Goal: Task Accomplishment & Management: Use online tool/utility

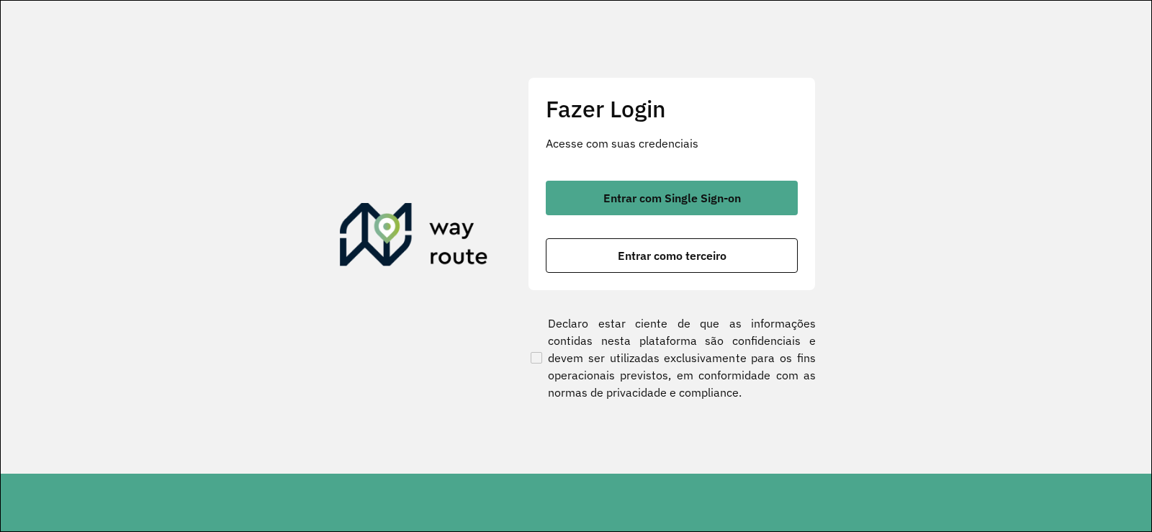
click at [616, 176] on div "Fazer Login Acesse com suas credenciais Entrar com Single Sign-on Entrar como t…" at bounding box center [672, 183] width 288 height 213
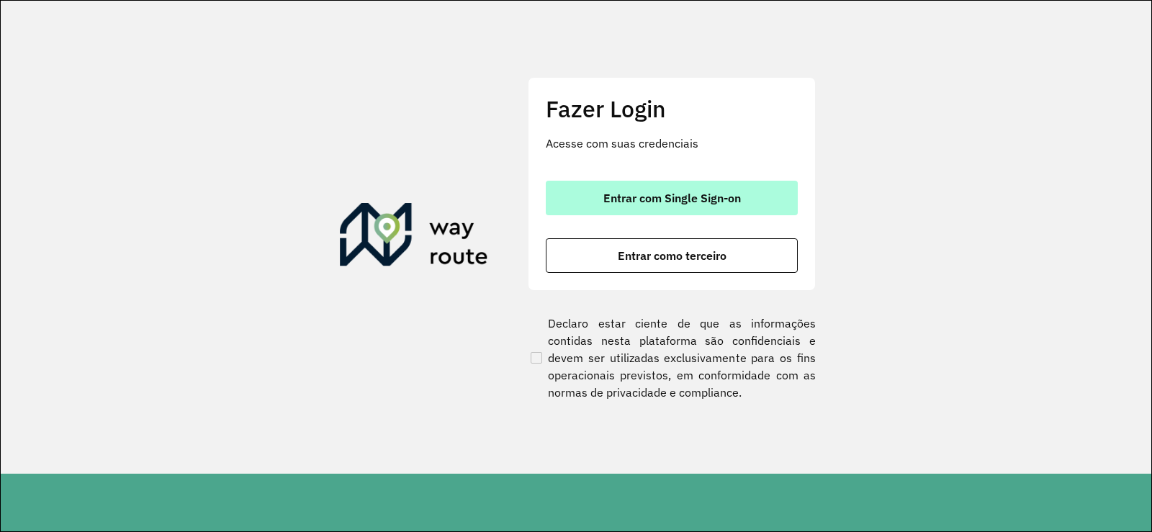
click at [630, 196] on span "Entrar com Single Sign-on" at bounding box center [671, 198] width 137 height 12
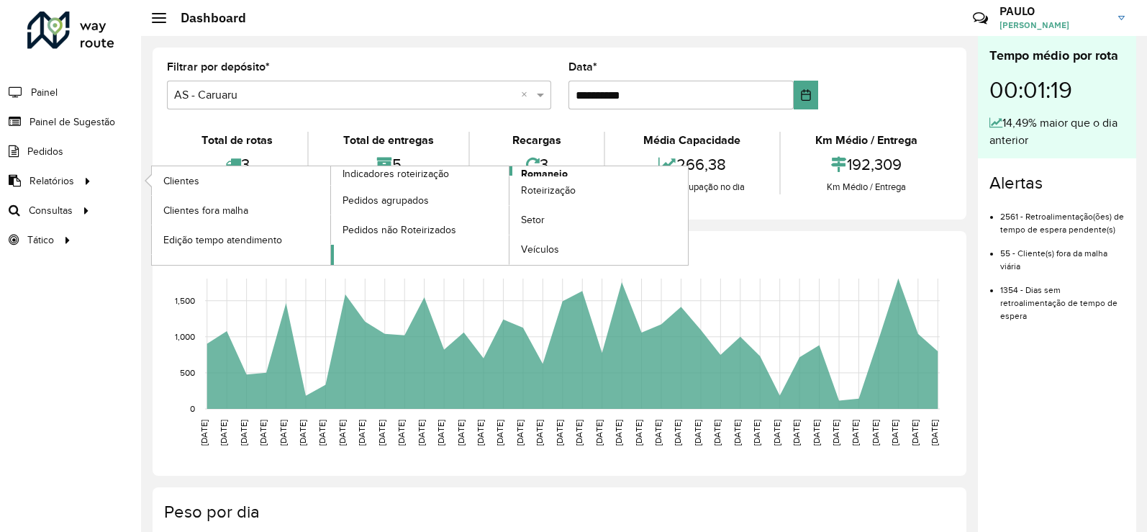
click at [554, 170] on span "Romaneio" at bounding box center [544, 173] width 47 height 15
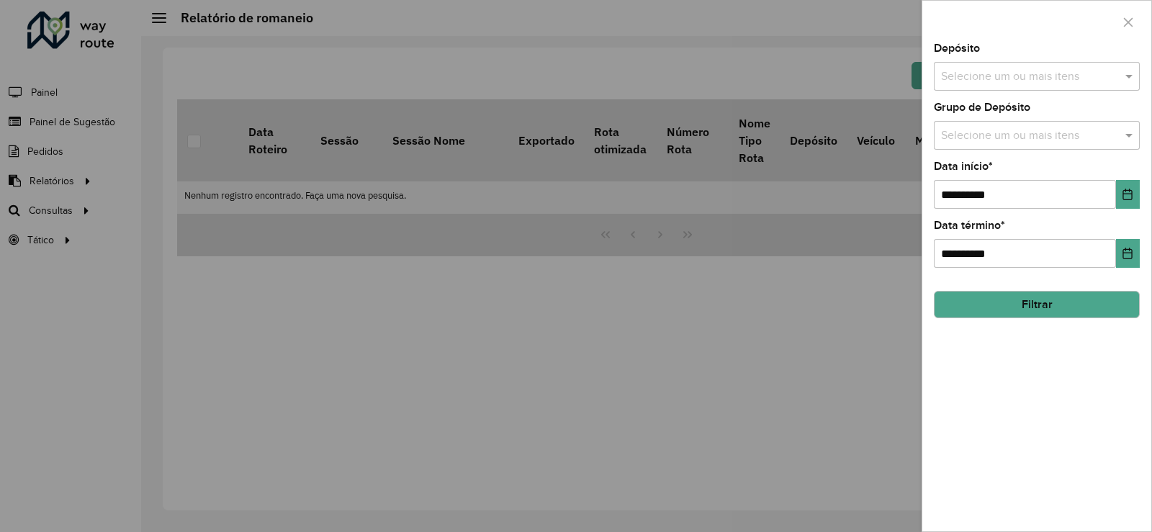
click at [1034, 79] on input "text" at bounding box center [1029, 76] width 184 height 17
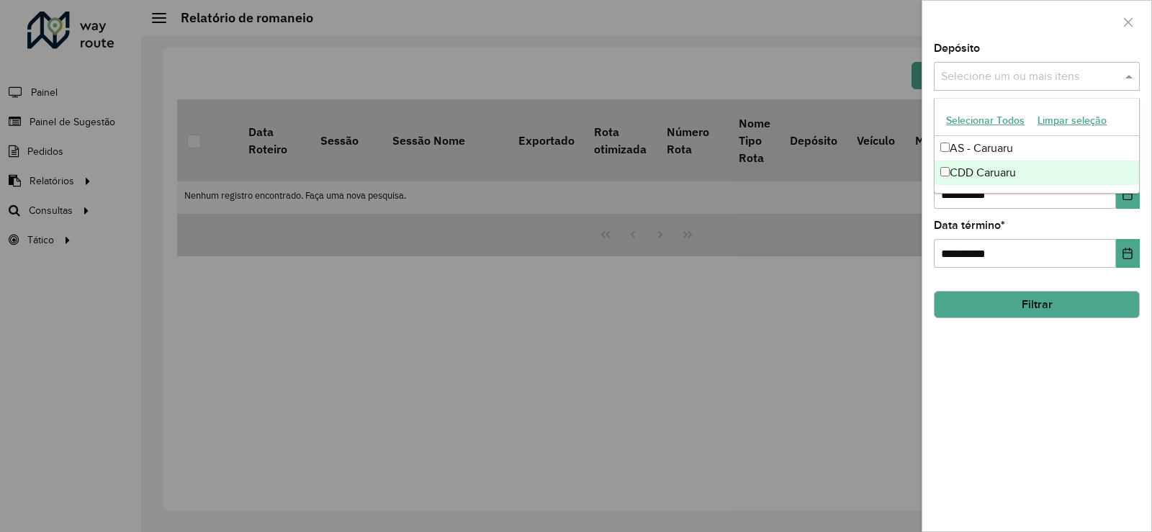
click at [1001, 168] on div "CDD Caruaru" at bounding box center [1036, 172] width 204 height 24
click at [990, 206] on input "**********" at bounding box center [1024, 194] width 182 height 29
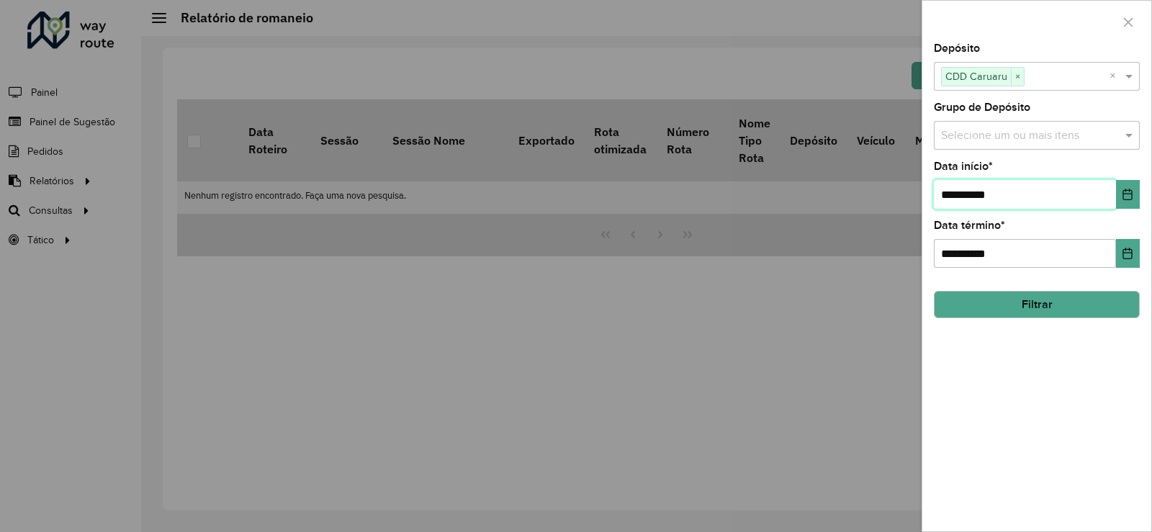
click at [990, 197] on input "**********" at bounding box center [1024, 194] width 182 height 29
click at [1123, 196] on icon "Choose Date" at bounding box center [1127, 195] width 9 height 12
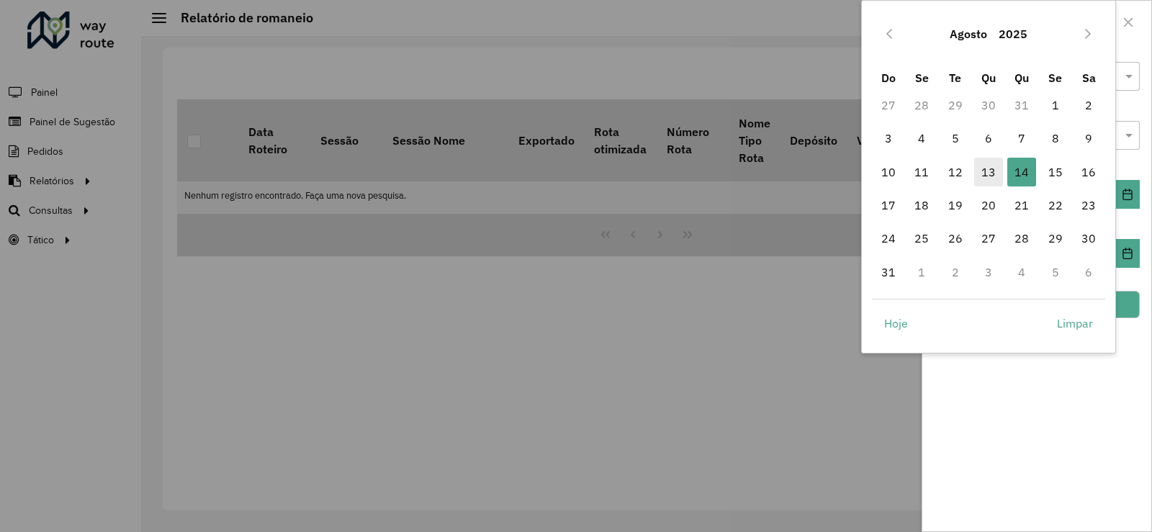
click at [990, 163] on span "13" at bounding box center [988, 172] width 29 height 29
type input "**********"
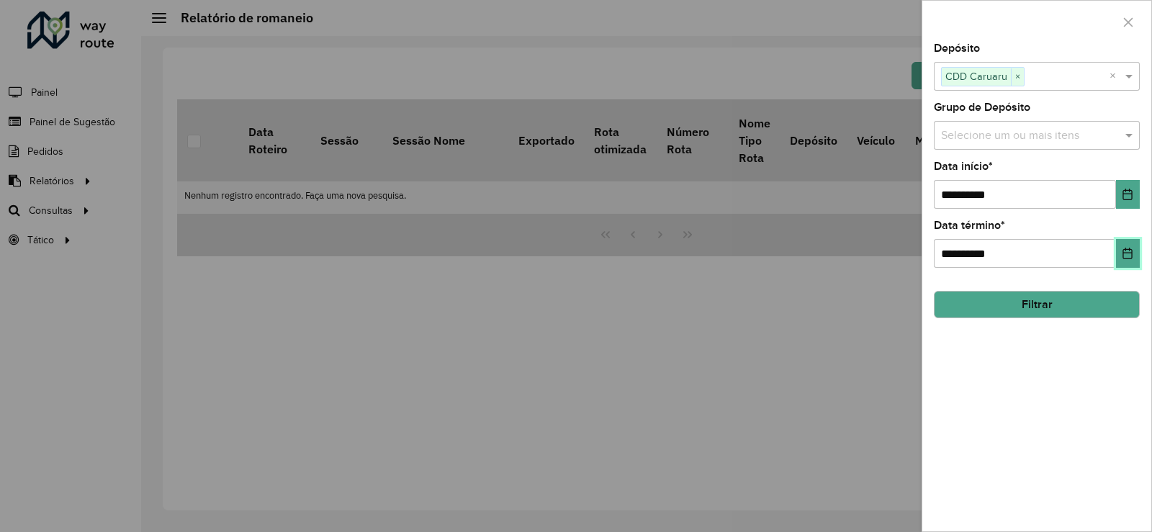
click at [1126, 253] on icon "Choose Date" at bounding box center [1127, 254] width 9 height 12
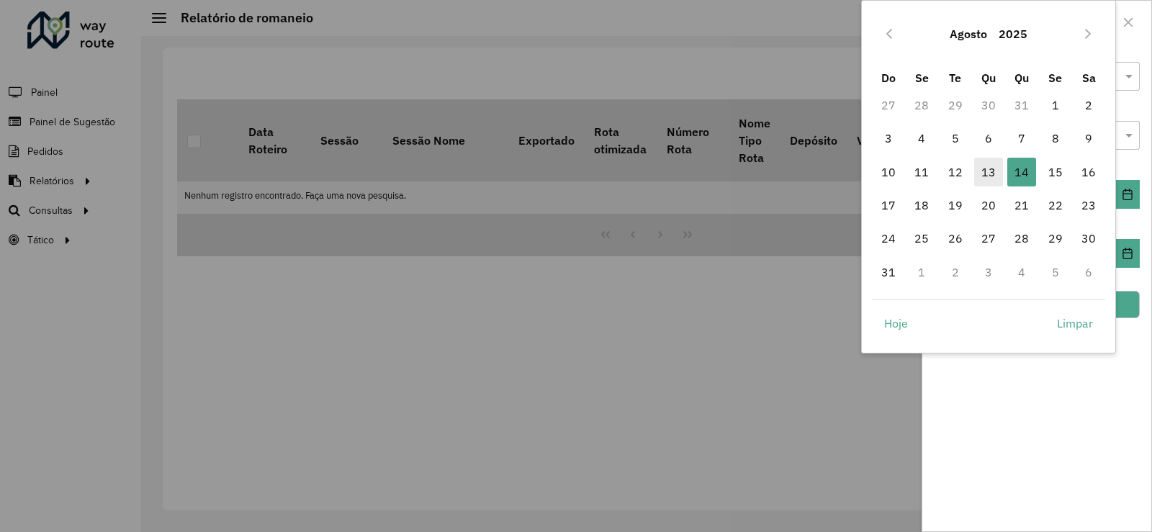
click at [987, 171] on span "13" at bounding box center [988, 172] width 29 height 29
type input "**********"
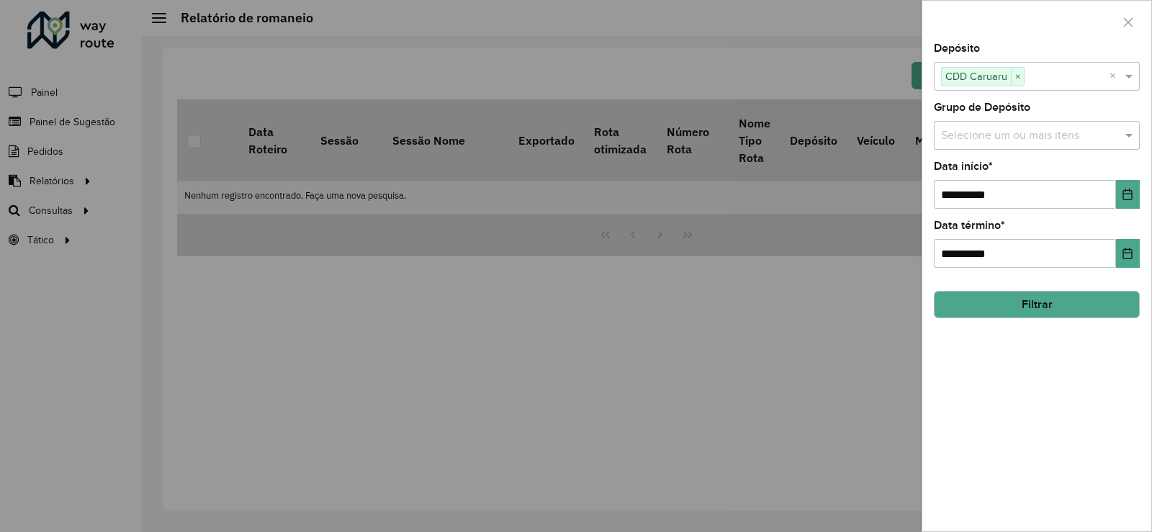
click at [1101, 309] on button "Filtrar" at bounding box center [1036, 304] width 206 height 27
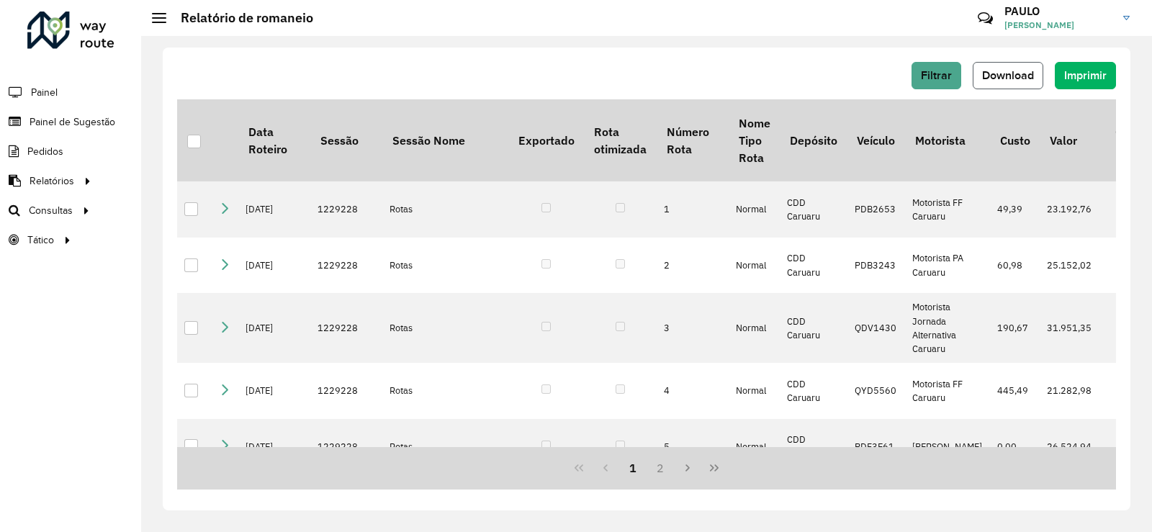
click at [1014, 81] on button "Download" at bounding box center [1007, 75] width 71 height 27
click at [189, 200] on link "Roteirização" at bounding box center [240, 210] width 176 height 29
click at [225, 216] on link "Roteirização" at bounding box center [240, 210] width 176 height 29
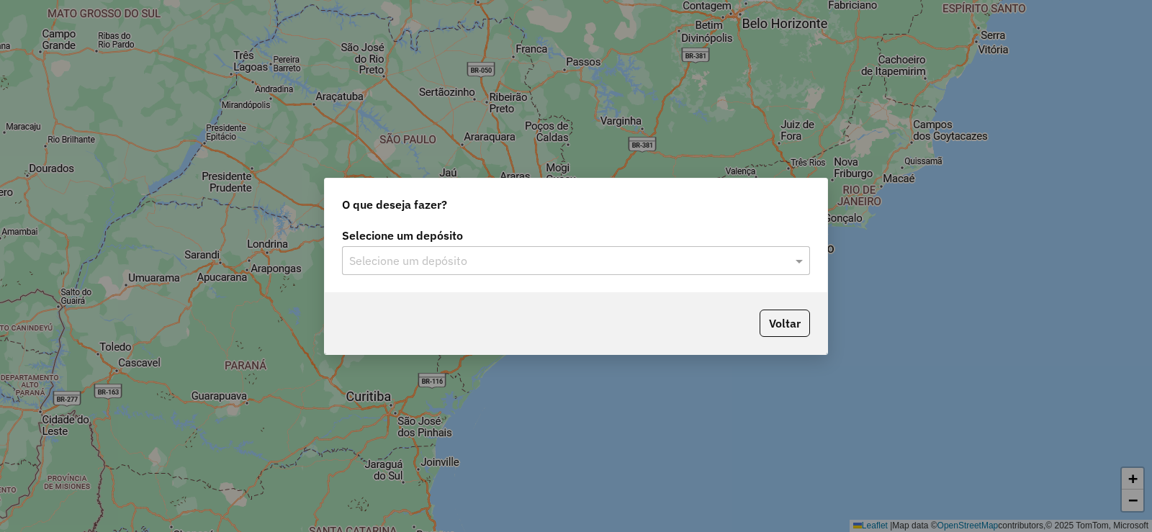
click at [453, 263] on input "text" at bounding box center [561, 261] width 425 height 17
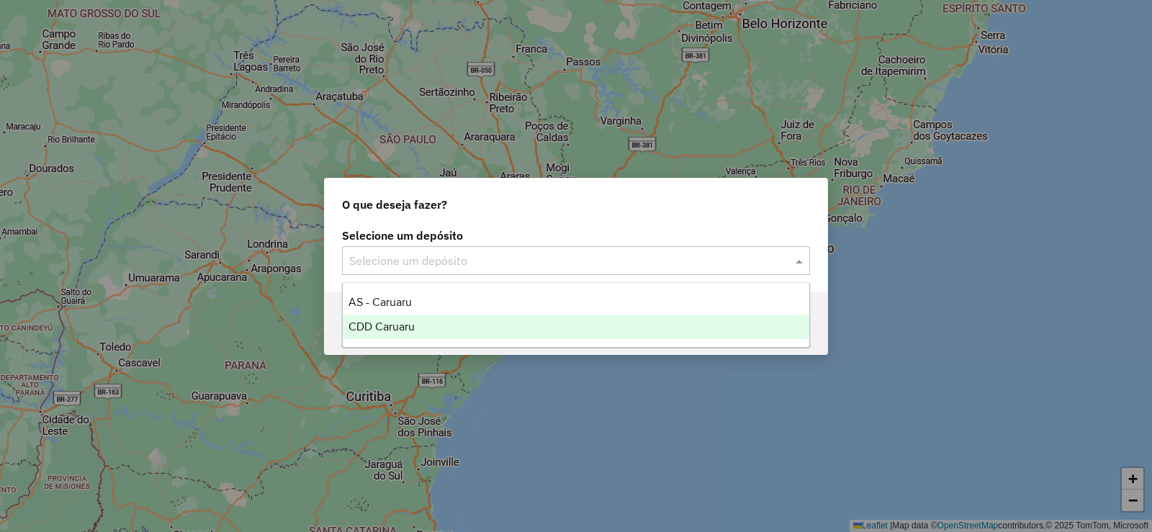
drag, startPoint x: 425, startPoint y: 294, endPoint x: 404, endPoint y: 324, distance: 36.3
click at [404, 324] on div "AS - Caruaru CDD Caruaru" at bounding box center [576, 314] width 466 height 49
click at [412, 325] on span "CDD Caruaru" at bounding box center [381, 326] width 66 height 12
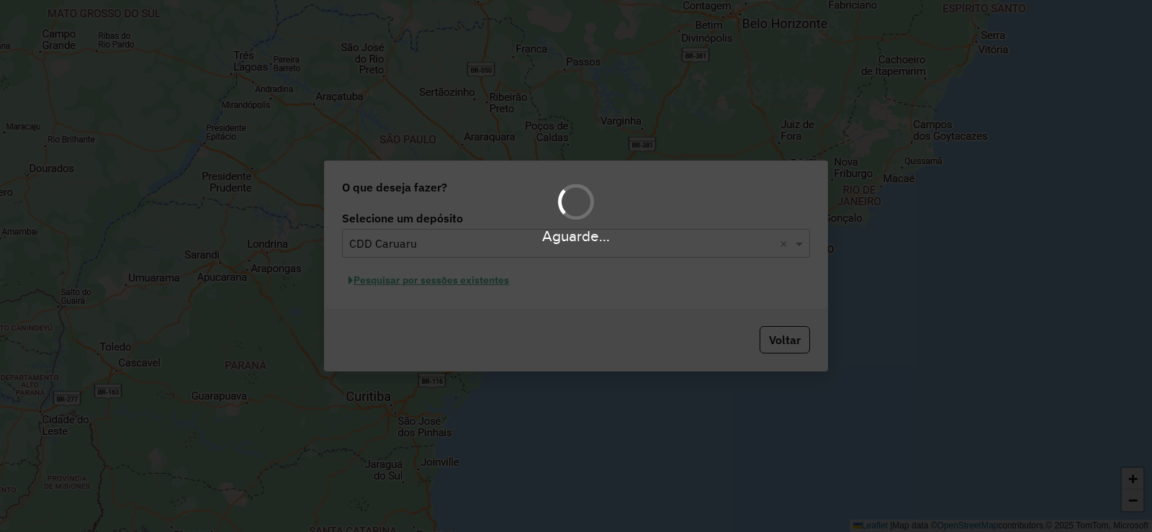
click at [451, 283] on div "Aguarde..." at bounding box center [576, 266] width 1152 height 532
click at [454, 284] on div "Aguarde..." at bounding box center [576, 266] width 1152 height 532
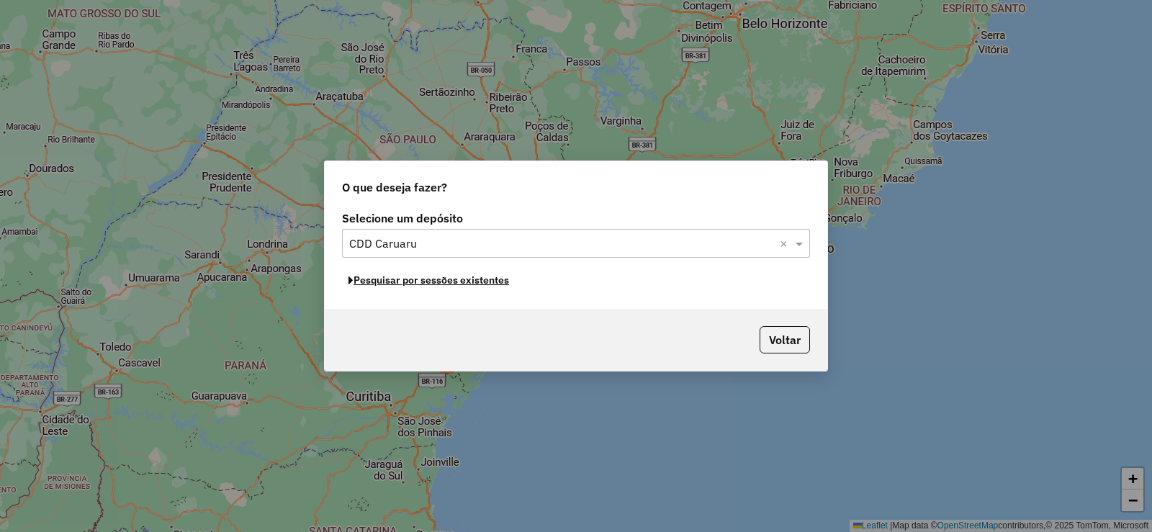
click at [454, 284] on button "Pesquisar por sessões existentes" at bounding box center [428, 280] width 173 height 22
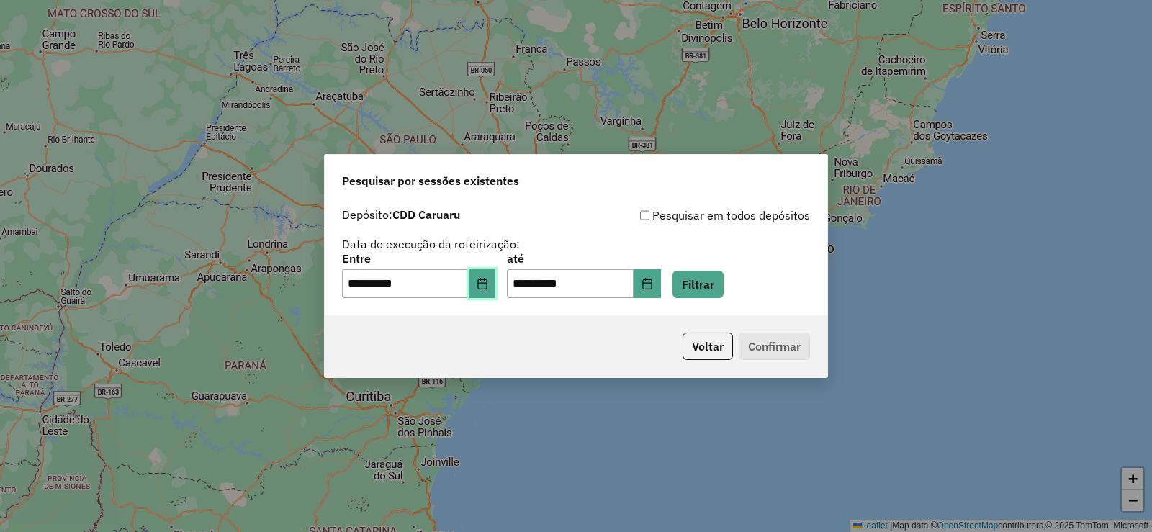
click at [487, 283] on icon "Choose Date" at bounding box center [481, 284] width 9 height 12
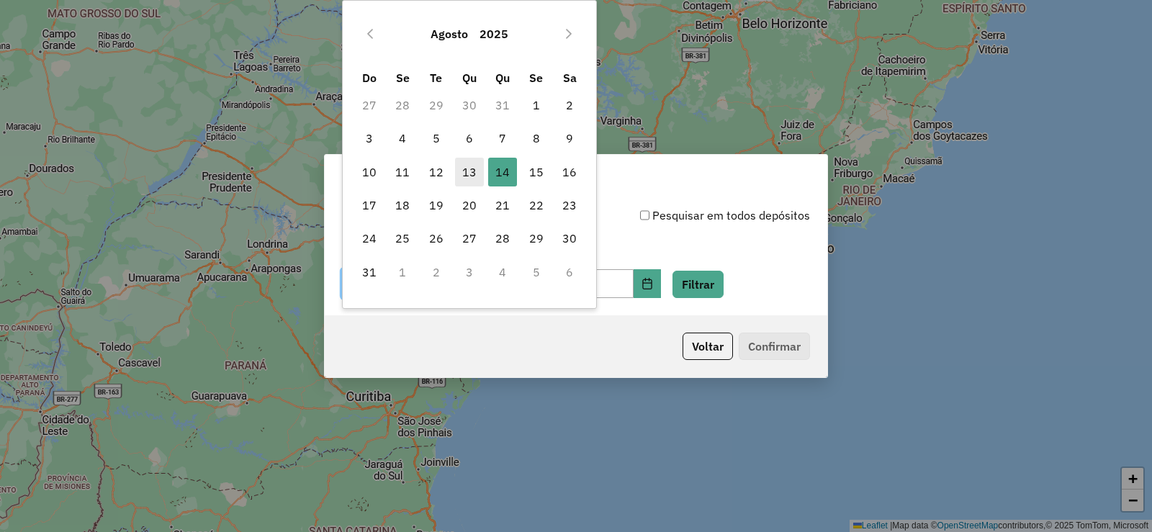
click at [469, 164] on span "13" at bounding box center [469, 172] width 29 height 29
type input "**********"
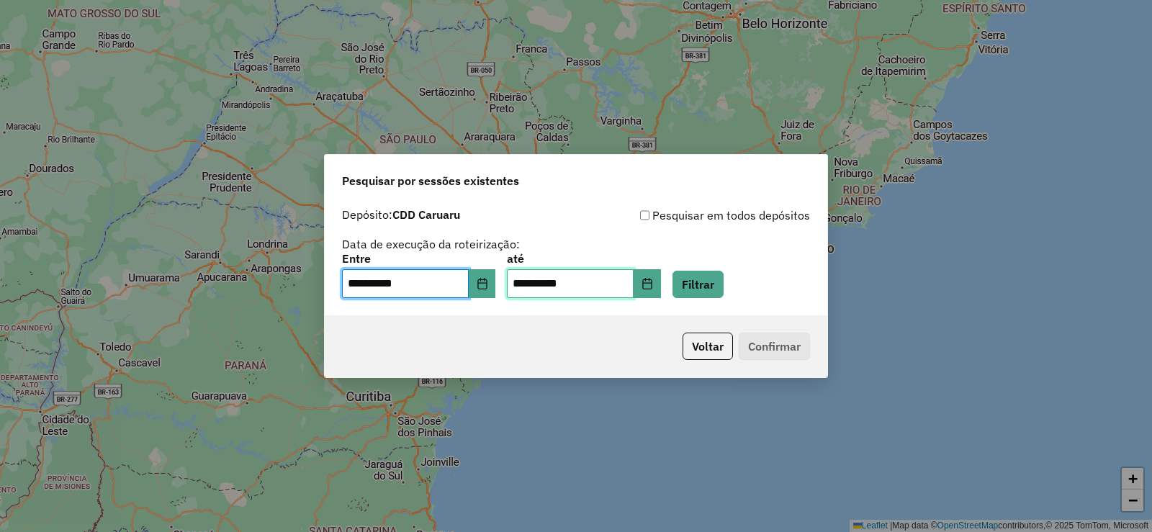
click at [564, 276] on input "**********" at bounding box center [570, 283] width 127 height 29
click at [659, 282] on button "Choose Date" at bounding box center [646, 283] width 27 height 29
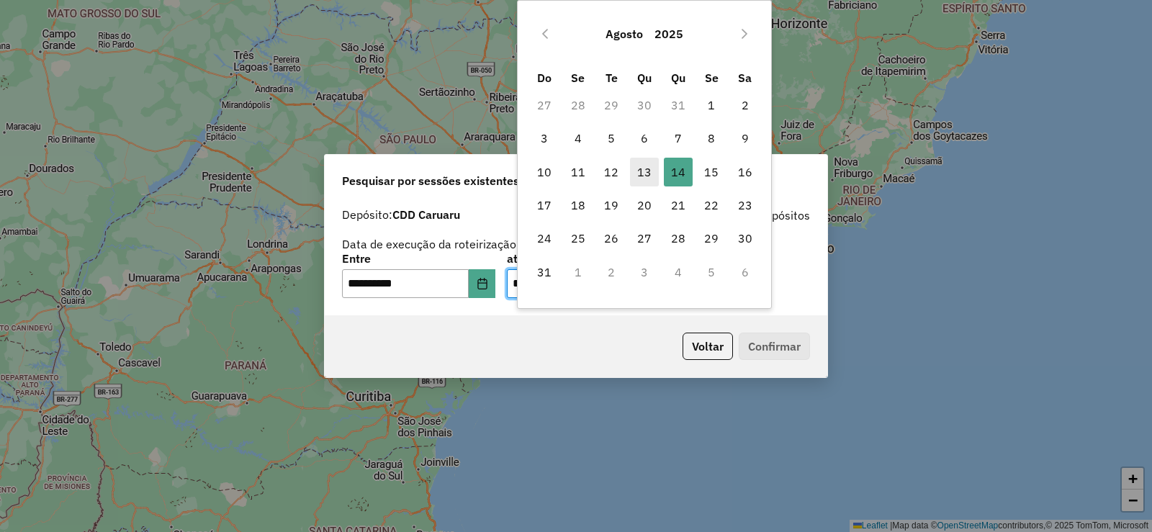
click at [639, 173] on span "13" at bounding box center [644, 172] width 29 height 29
type input "**********"
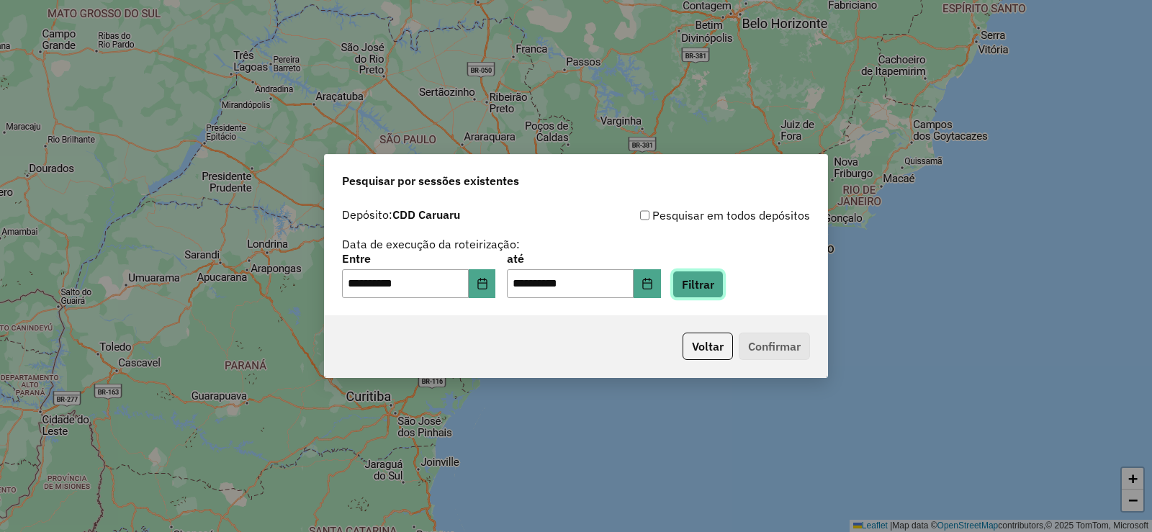
click at [723, 289] on button "Filtrar" at bounding box center [697, 284] width 51 height 27
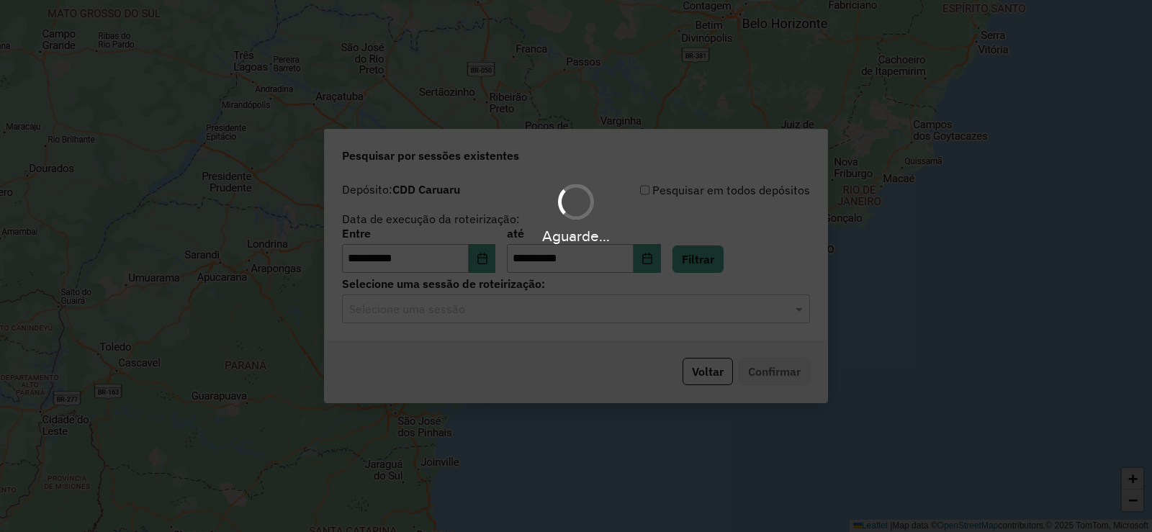
click at [492, 319] on div "Aguarde..." at bounding box center [576, 266] width 1152 height 532
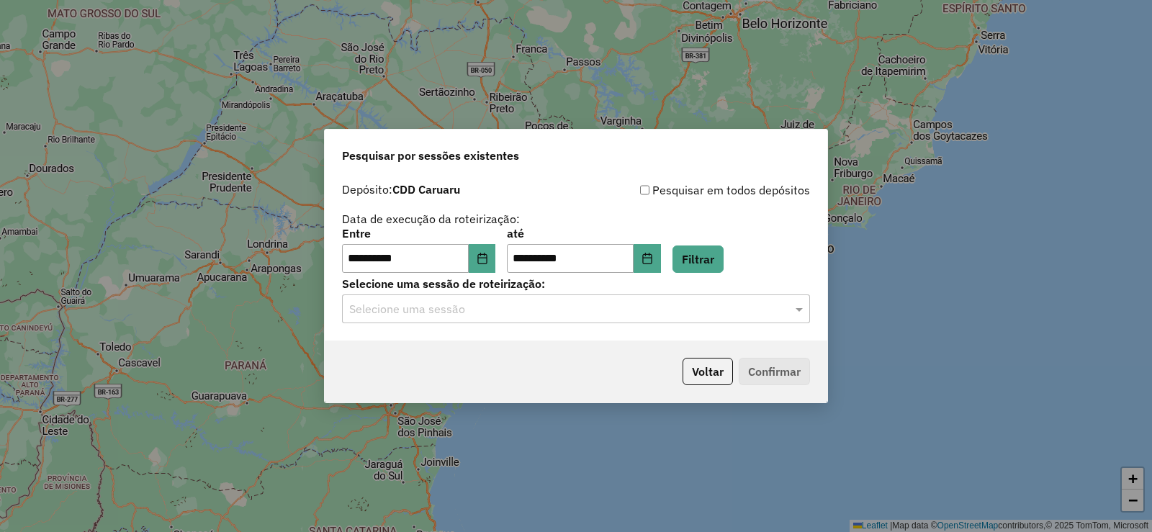
click at [483, 315] on input "text" at bounding box center [561, 309] width 425 height 17
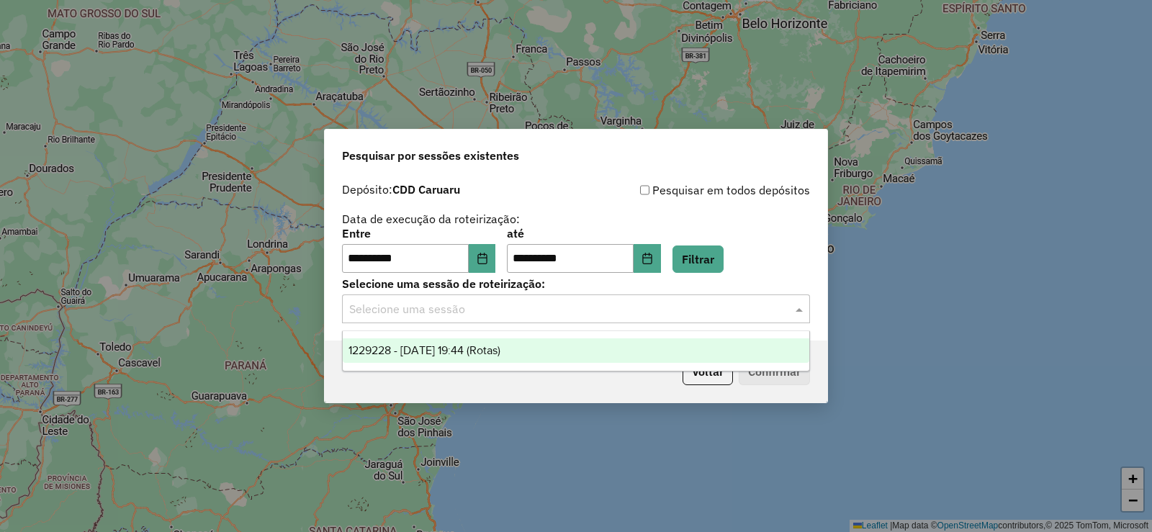
click at [460, 348] on span "1229228 - 13/08/2025 19:44 (Rotas)" at bounding box center [424, 350] width 152 height 12
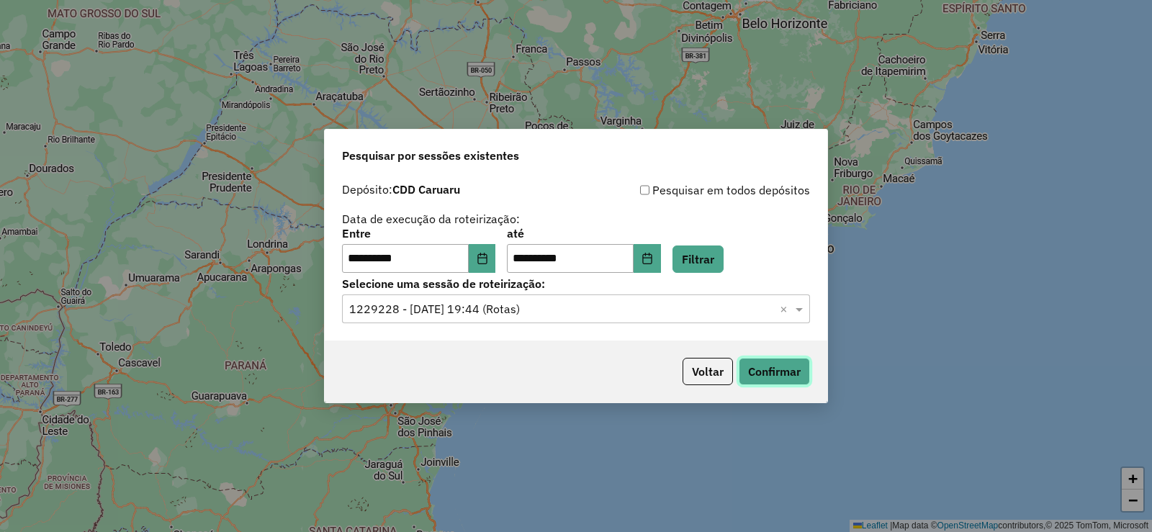
click at [781, 376] on button "Confirmar" at bounding box center [773, 371] width 71 height 27
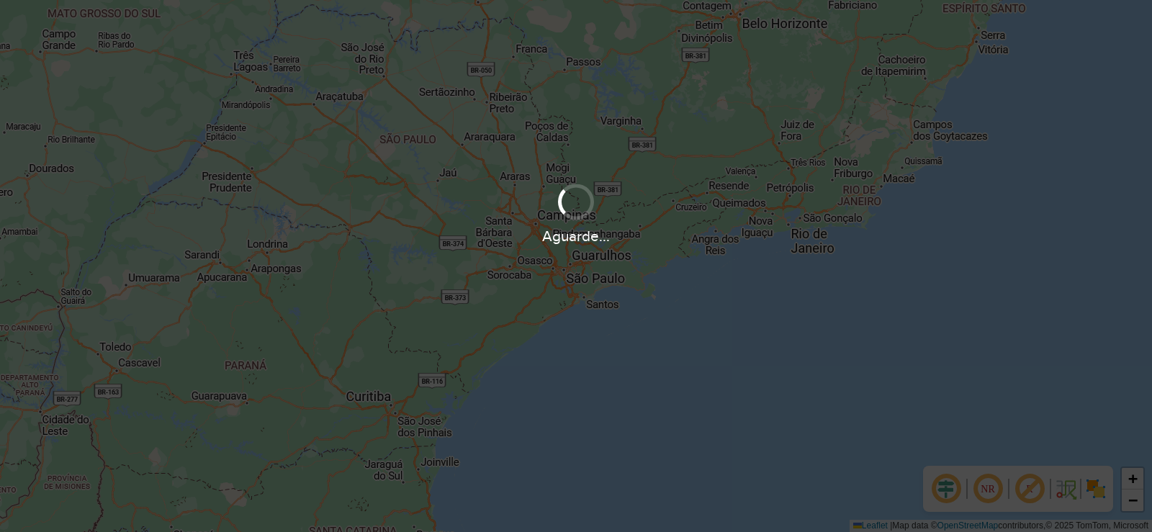
drag, startPoint x: 559, startPoint y: 137, endPoint x: 557, endPoint y: 210, distance: 73.4
click at [557, 210] on div "Aguarde..." at bounding box center [576, 266] width 1152 height 532
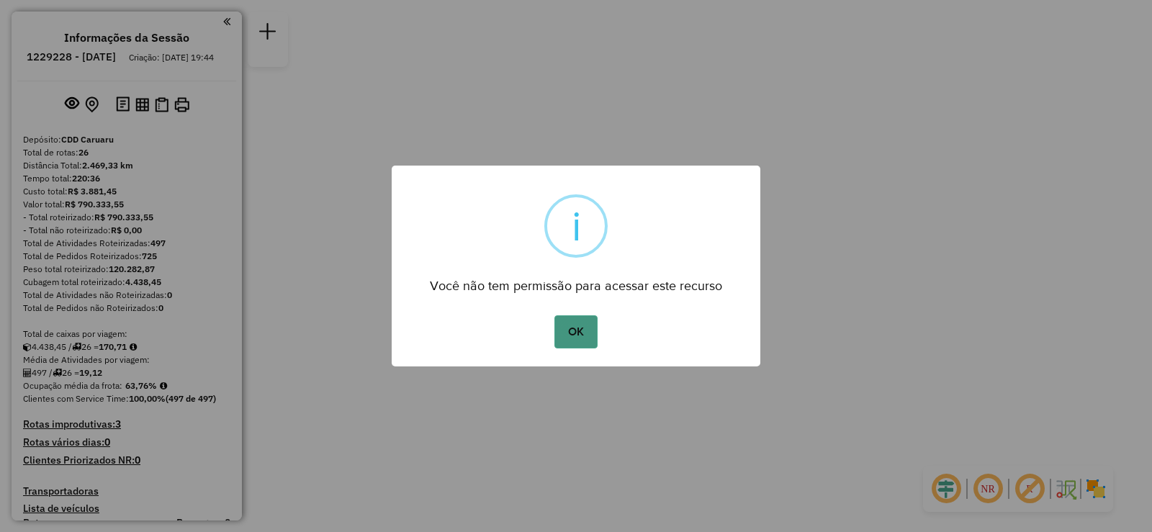
click at [576, 335] on button "OK" at bounding box center [575, 331] width 42 height 33
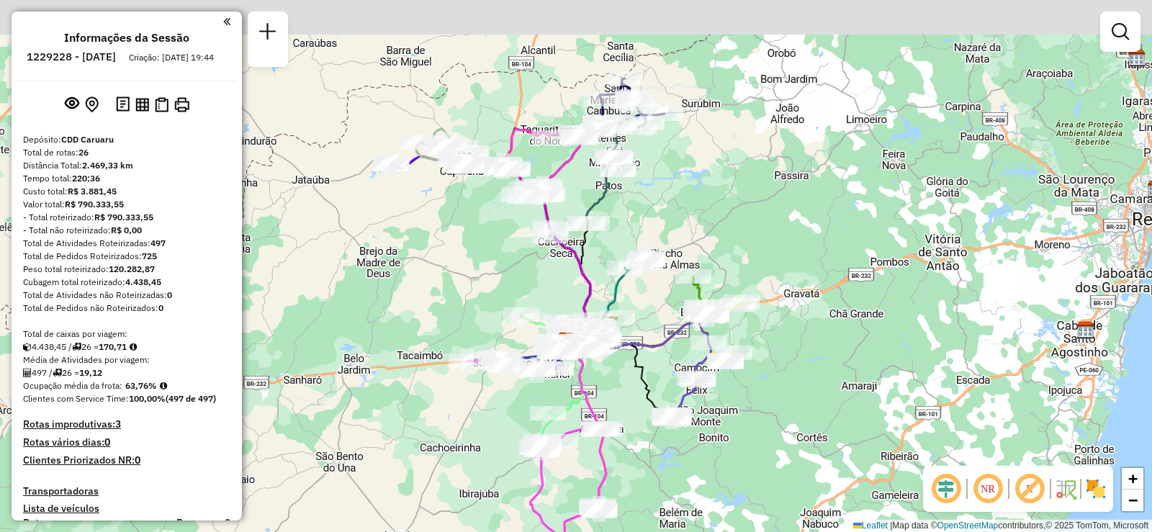
drag, startPoint x: 587, startPoint y: 184, endPoint x: 578, endPoint y: 264, distance: 81.1
click at [578, 264] on icon at bounding box center [526, 255] width 127 height 188
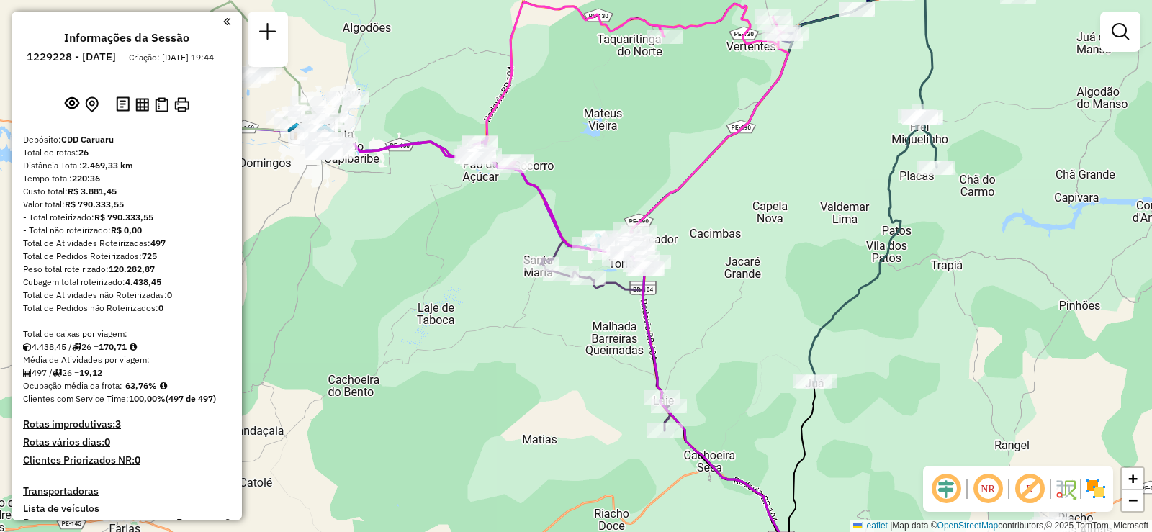
drag, startPoint x: 538, startPoint y: 177, endPoint x: 705, endPoint y: 184, distance: 167.1
click at [705, 184] on div "Janela de atendimento Grade de atendimento Capacidade Transportadoras Veículos …" at bounding box center [576, 266] width 1152 height 532
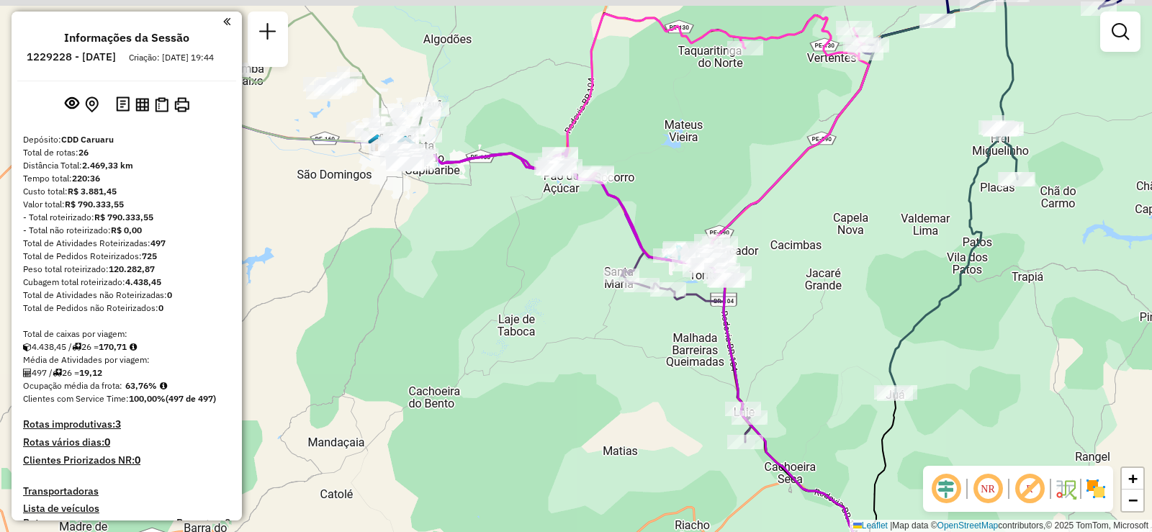
drag, startPoint x: 632, startPoint y: 148, endPoint x: 660, endPoint y: 189, distance: 49.7
click at [660, 189] on div "Janela de atendimento Grade de atendimento Capacidade Transportadoras Veículos …" at bounding box center [576, 266] width 1152 height 532
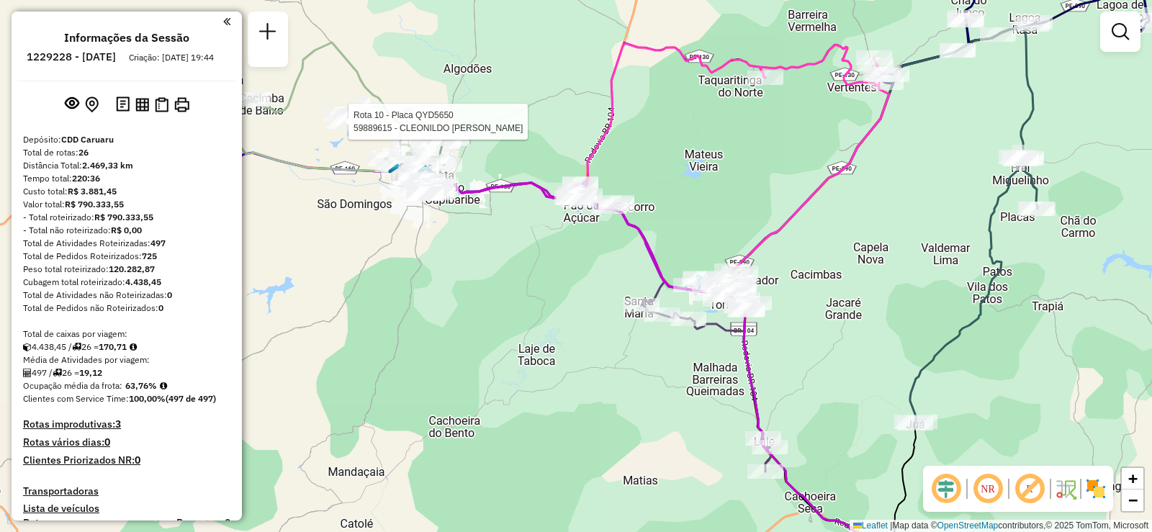
select select "**********"
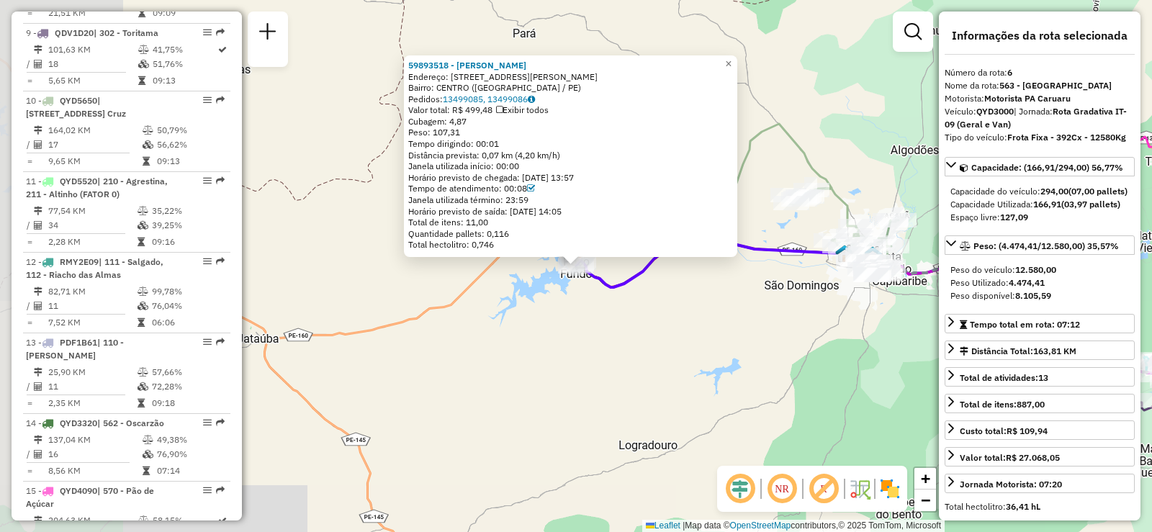
scroll to position [980, 0]
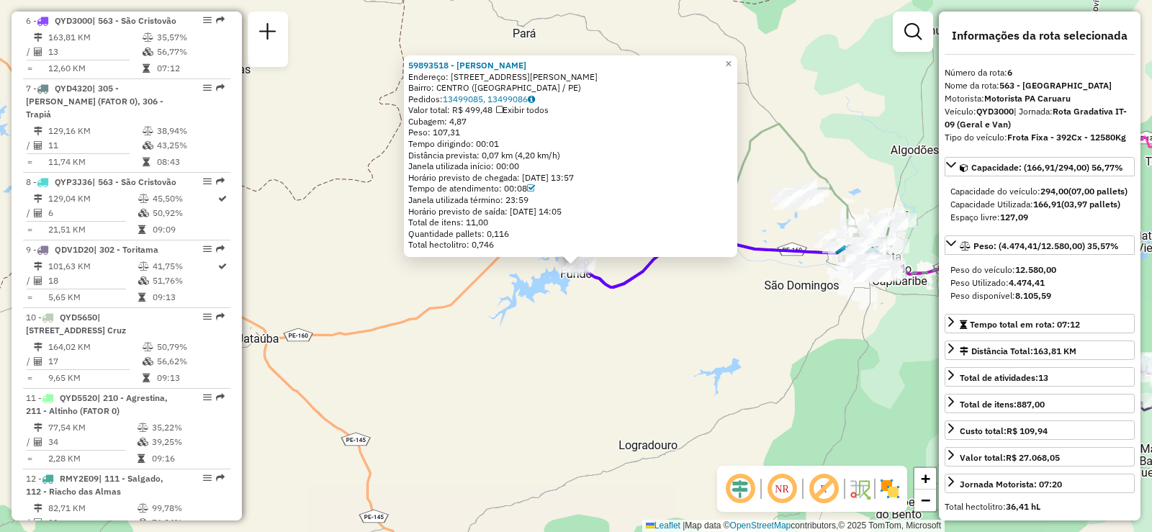
click at [551, 320] on div "59893518 - [PERSON_NAME]: [STREET_ADDRESS][PERSON_NAME] [GEOGRAPHIC_DATA]: 1349…" at bounding box center [576, 266] width 1152 height 532
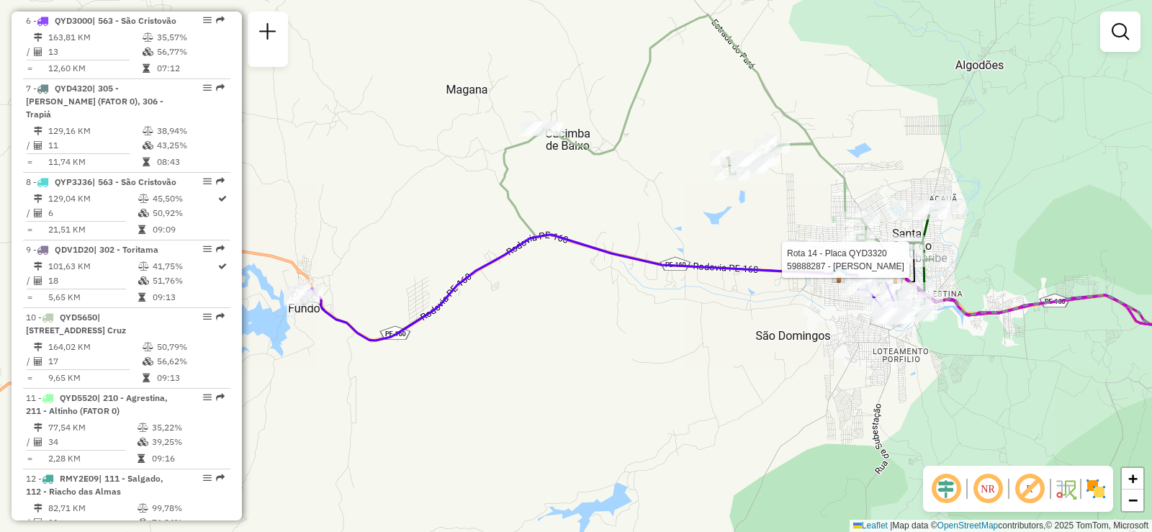
select select "**********"
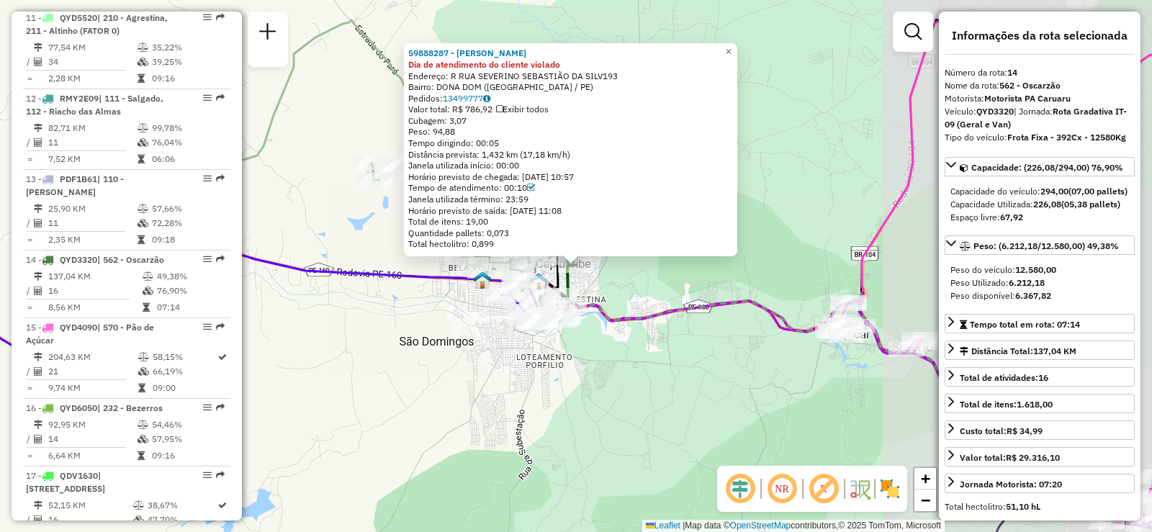
scroll to position [1612, 0]
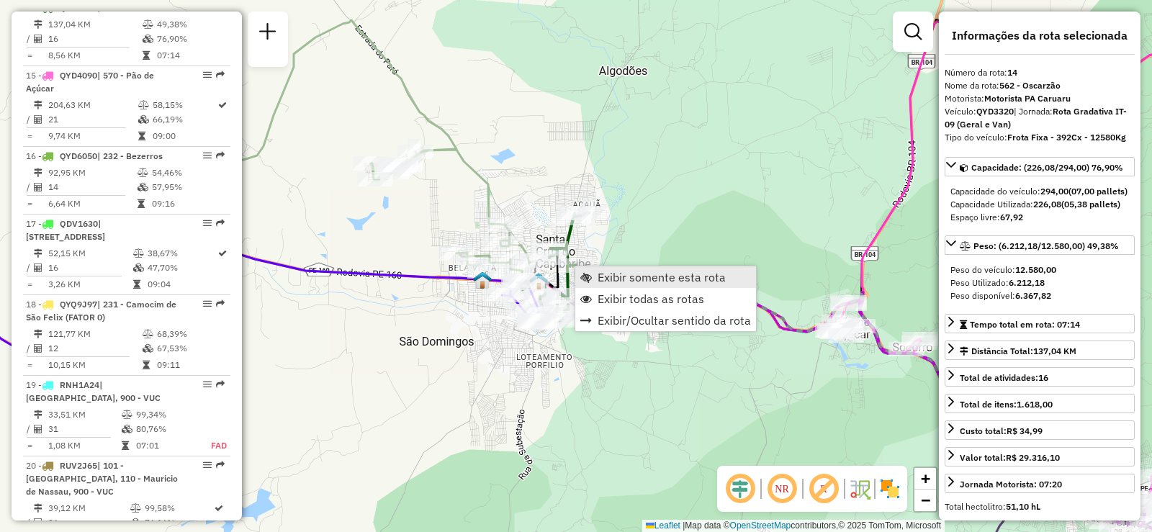
click at [633, 280] on span "Exibir somente esta rota" at bounding box center [661, 277] width 128 height 12
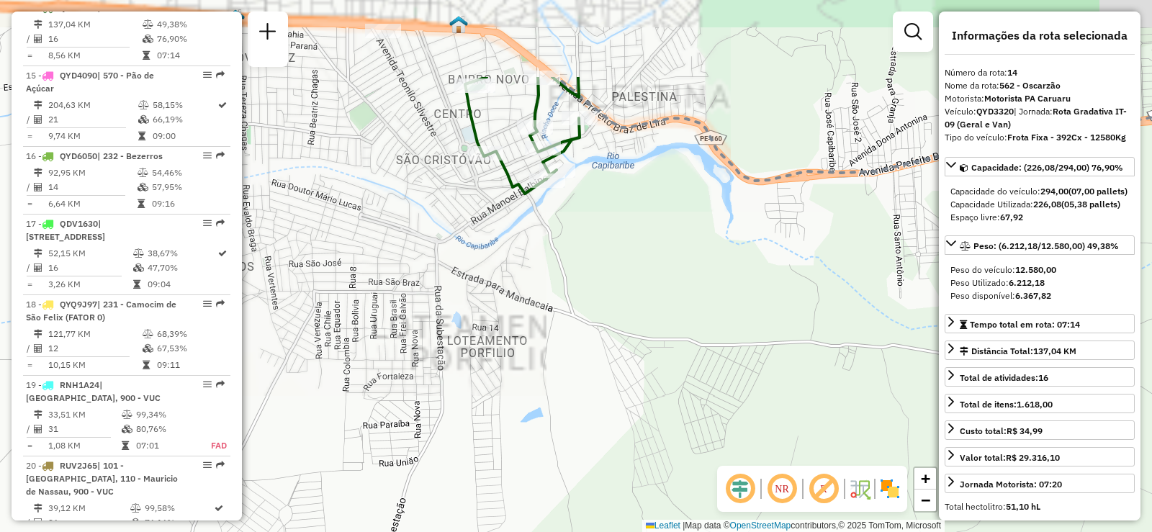
drag, startPoint x: 571, startPoint y: 91, endPoint x: 564, endPoint y: 291, distance: 199.5
click at [565, 292] on div "Janela de atendimento Grade de atendimento Capacidade Transportadoras Veículos …" at bounding box center [576, 266] width 1152 height 532
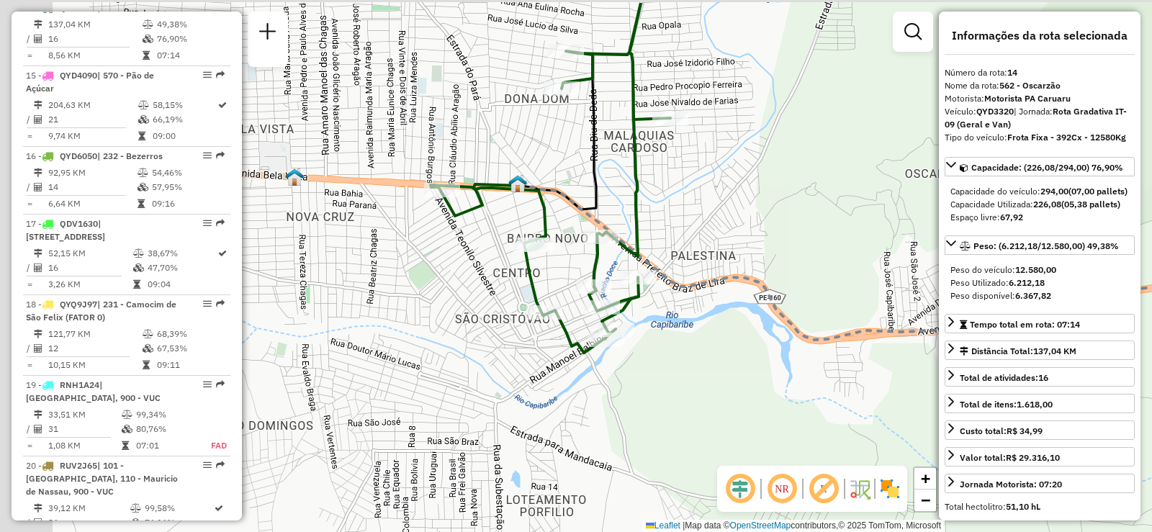
drag, startPoint x: 613, startPoint y: 123, endPoint x: 683, endPoint y: 178, distance: 89.1
click at [683, 178] on div "Janela de atendimento Grade de atendimento Capacidade Transportadoras Veículos …" at bounding box center [576, 266] width 1152 height 532
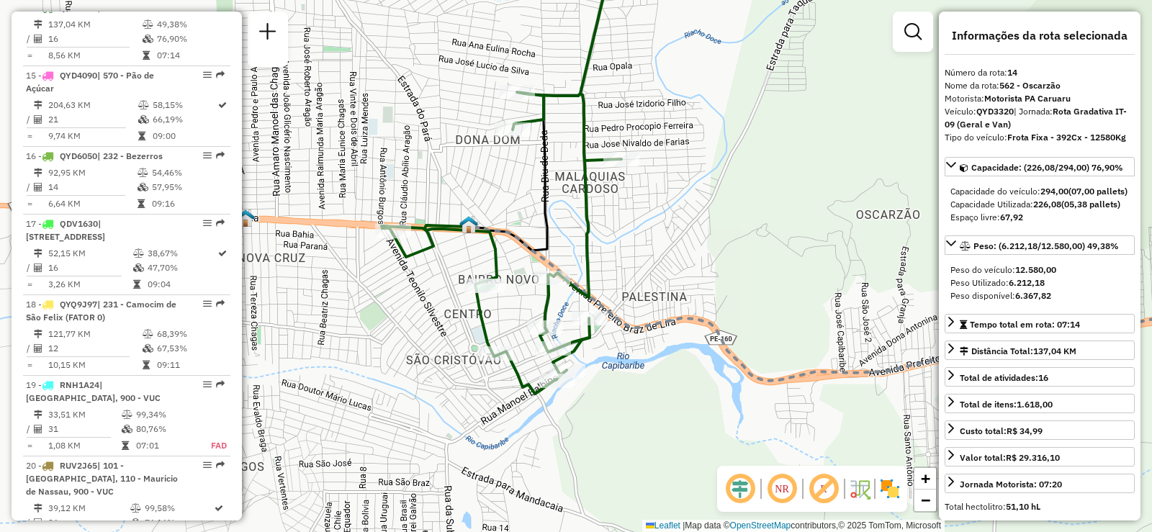
drag, startPoint x: 456, startPoint y: 122, endPoint x: 410, endPoint y: 158, distance: 58.5
click at [410, 158] on div "Janela de atendimento Grade de atendimento Capacidade Transportadoras Veículos …" at bounding box center [576, 266] width 1152 height 532
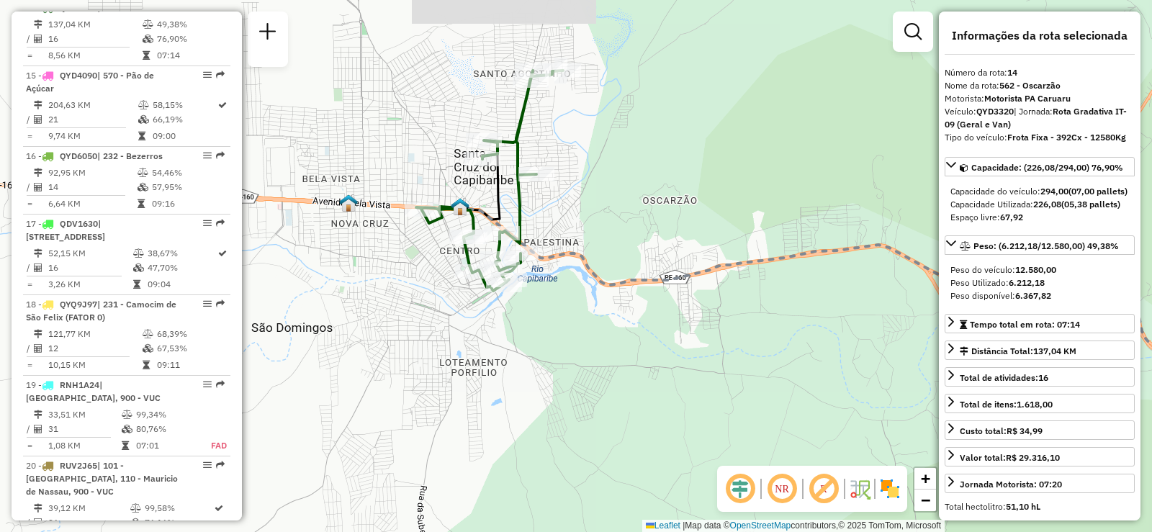
drag, startPoint x: 592, startPoint y: 183, endPoint x: 600, endPoint y: 189, distance: 9.2
click at [600, 189] on div "Janela de atendimento Grade de atendimento Capacidade Transportadoras Veículos …" at bounding box center [576, 266] width 1152 height 532
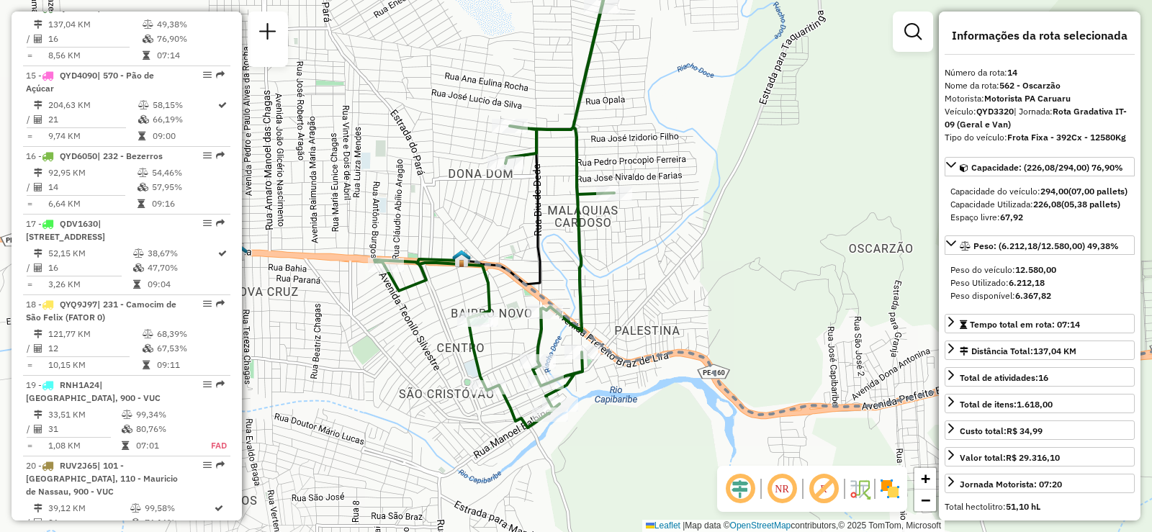
drag, startPoint x: 633, startPoint y: 193, endPoint x: 790, endPoint y: 222, distance: 160.4
click at [790, 222] on div "Janela de atendimento Grade de atendimento Capacidade Transportadoras Veículos …" at bounding box center [576, 266] width 1152 height 532
